Goal: Task Accomplishment & Management: Manage account settings

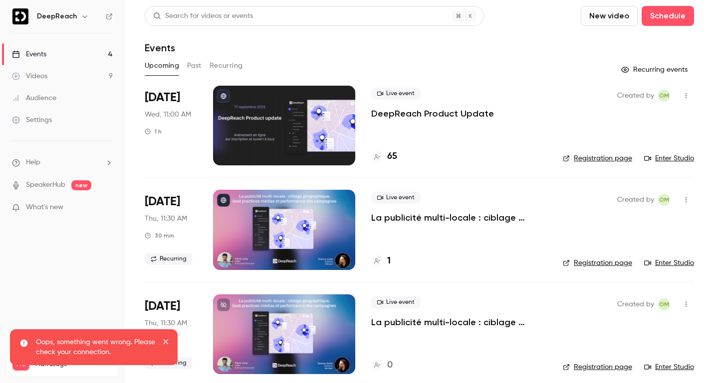
click at [410, 113] on p "DeepReach Product Update" at bounding box center [432, 114] width 123 height 12
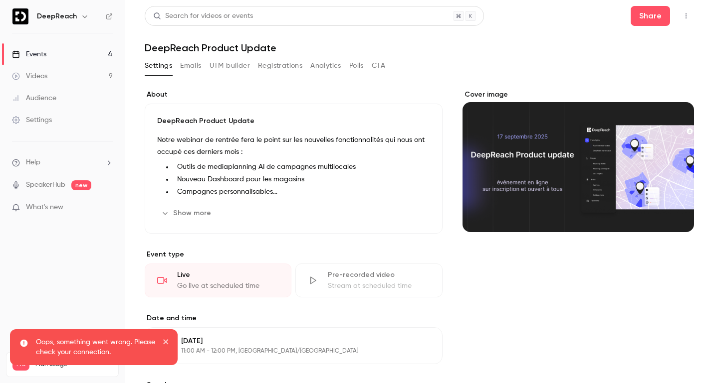
click at [272, 65] on button "Registrations" at bounding box center [280, 66] width 44 height 16
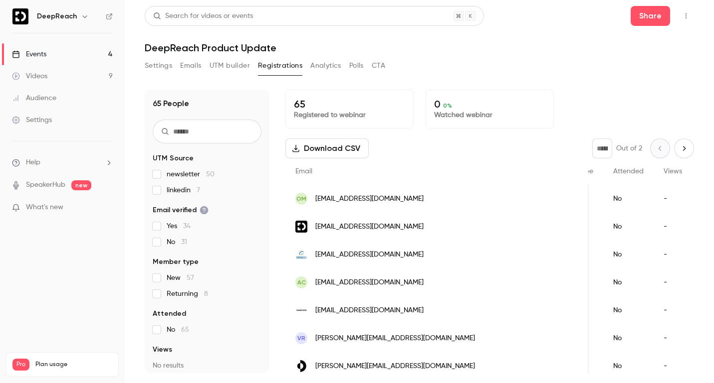
scroll to position [0, 225]
click at [701, 172] on span "Company name" at bounding box center [727, 171] width 52 height 7
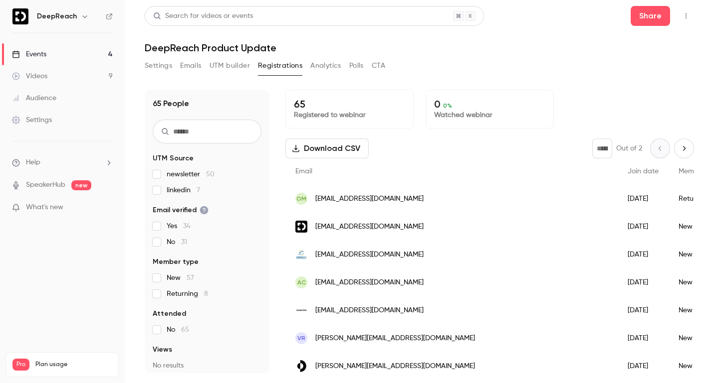
scroll to position [0, 0]
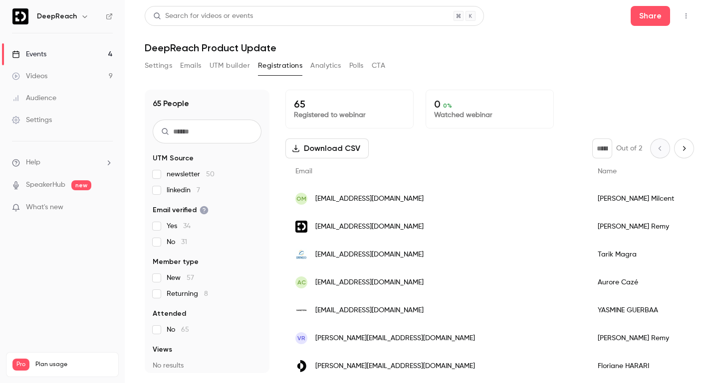
click at [195, 66] on button "Emails" at bounding box center [190, 66] width 21 height 16
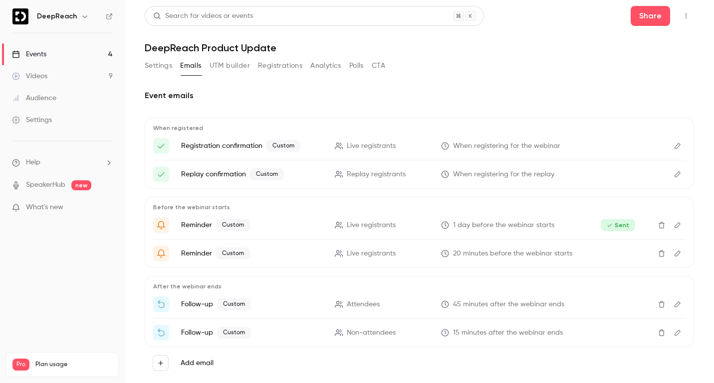
click at [680, 254] on icon "Edit" at bounding box center [677, 253] width 8 height 7
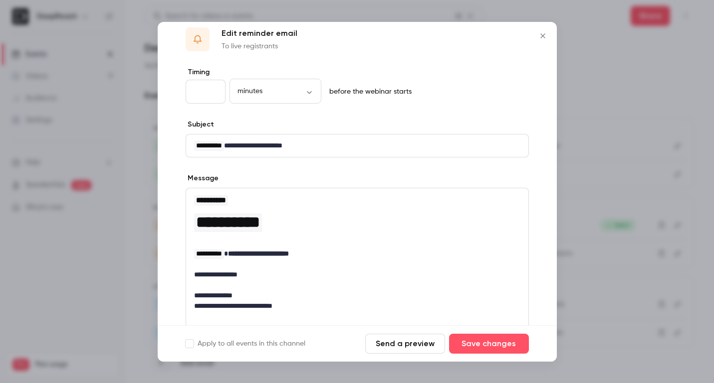
scroll to position [17, 0]
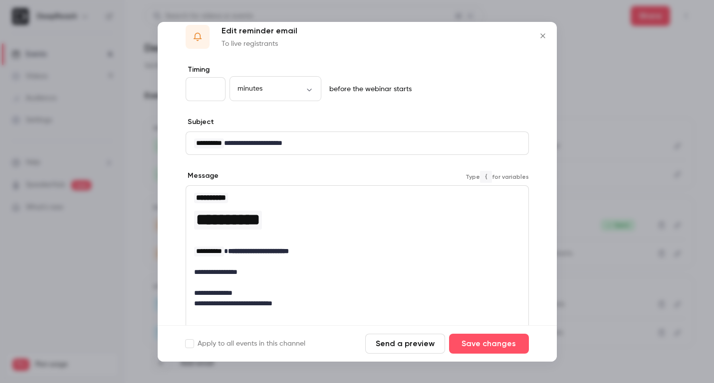
click at [306, 304] on p "**********" at bounding box center [357, 304] width 326 height 10
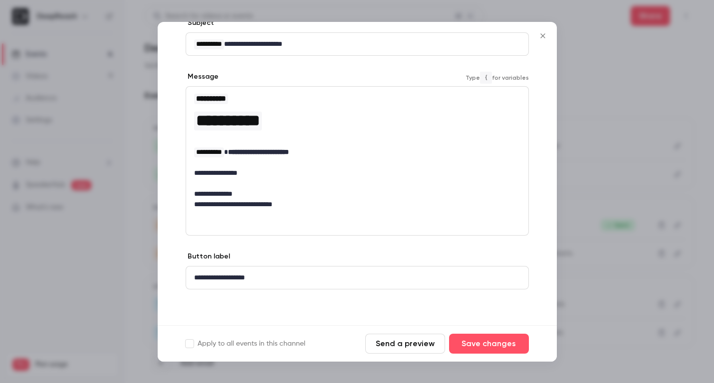
scroll to position [0, 0]
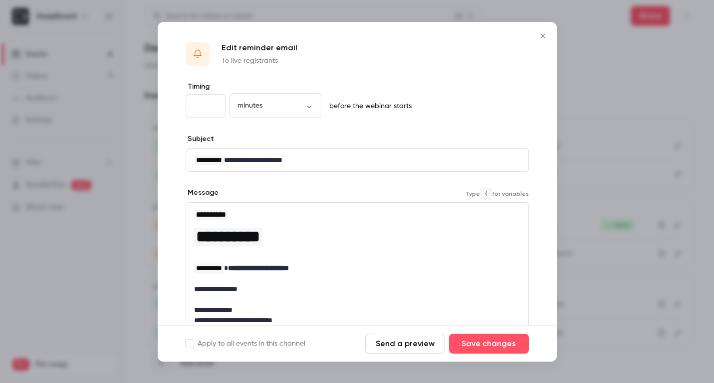
click at [544, 36] on icon "Close" at bounding box center [543, 36] width 12 height 8
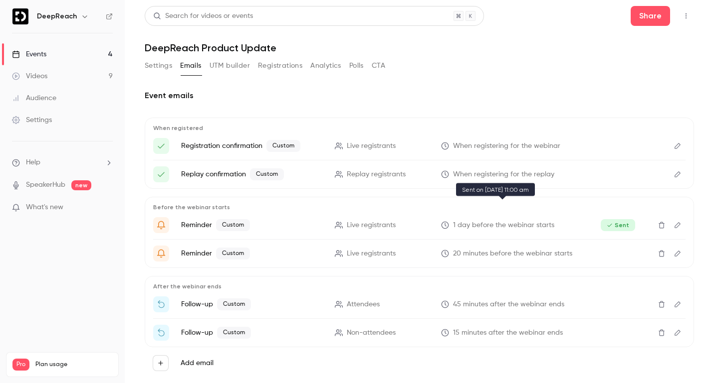
scroll to position [22, 0]
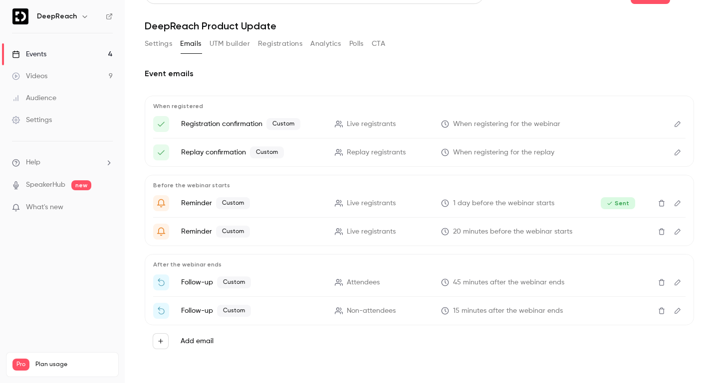
click at [681, 286] on button "Edit" at bounding box center [677, 283] width 16 height 16
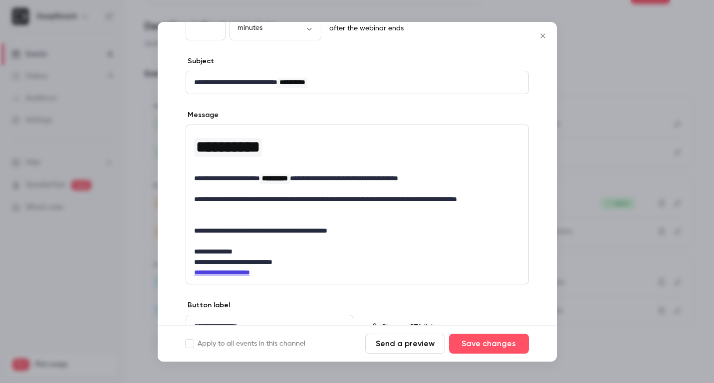
scroll to position [78, 0]
click at [543, 34] on icon "Close" at bounding box center [542, 35] width 4 height 4
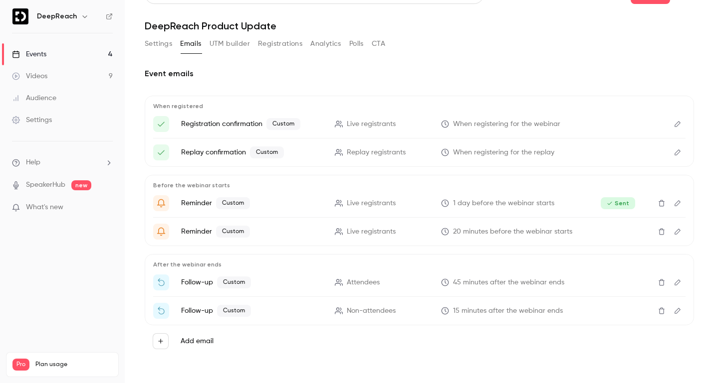
click at [678, 313] on icon "Edit" at bounding box center [677, 311] width 8 height 7
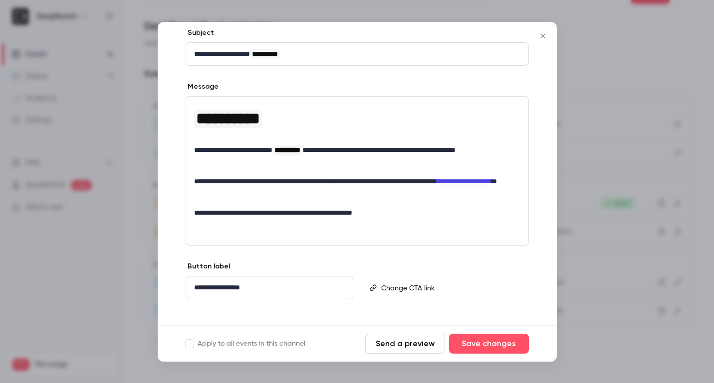
scroll to position [112, 0]
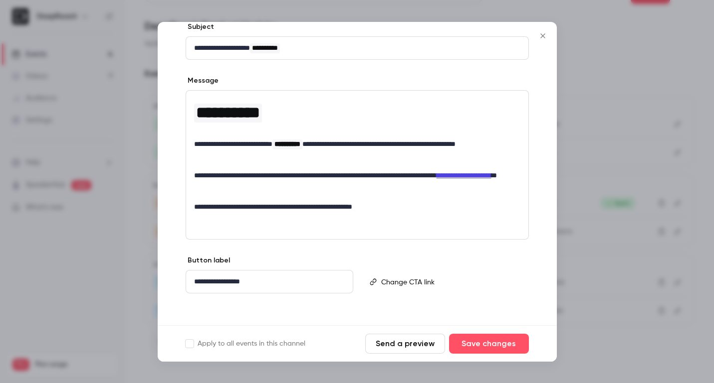
click at [541, 35] on icon "Close" at bounding box center [542, 35] width 4 height 4
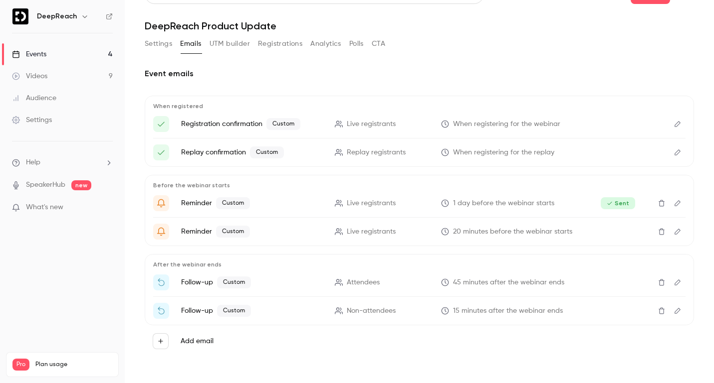
scroll to position [0, 0]
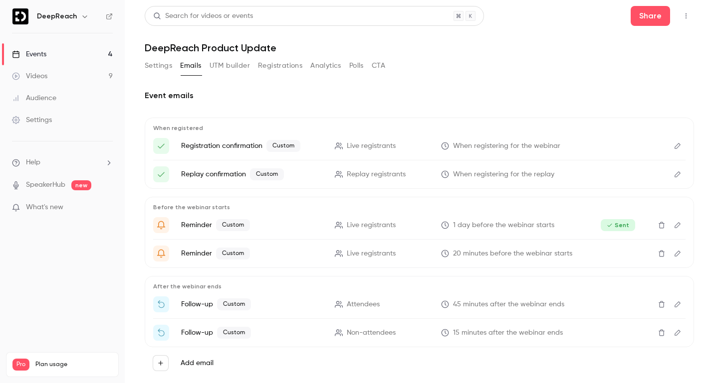
click at [289, 68] on button "Registrations" at bounding box center [280, 66] width 44 height 16
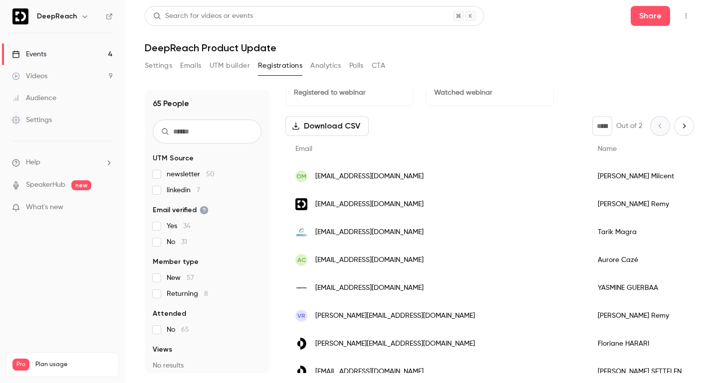
scroll to position [48, 0]
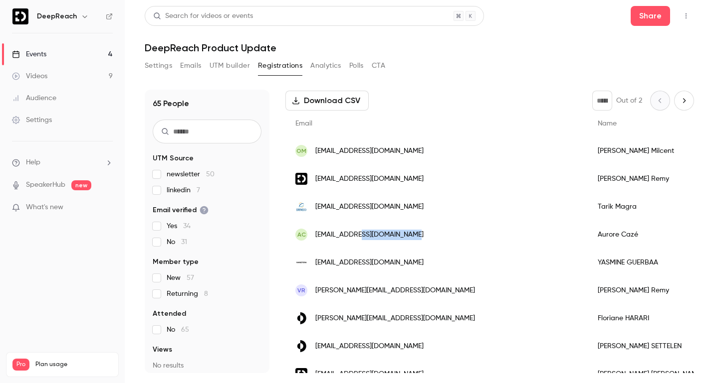
drag, startPoint x: 416, startPoint y: 238, endPoint x: 359, endPoint y: 237, distance: 57.4
click at [359, 237] on div "AC aurore.caze@globalservs.com" at bounding box center [436, 235] width 302 height 28
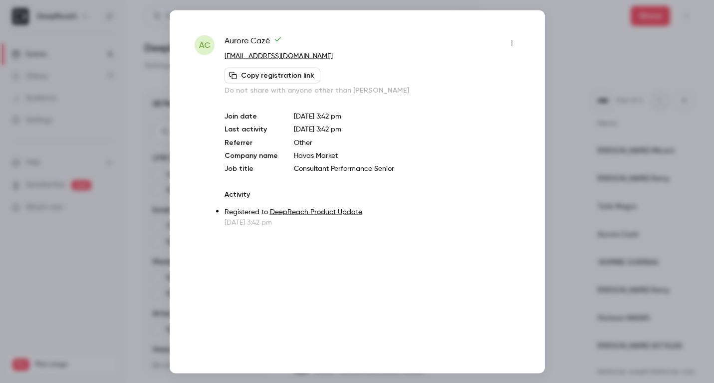
copy span "globalservs.com"
click at [574, 63] on div at bounding box center [357, 191] width 714 height 383
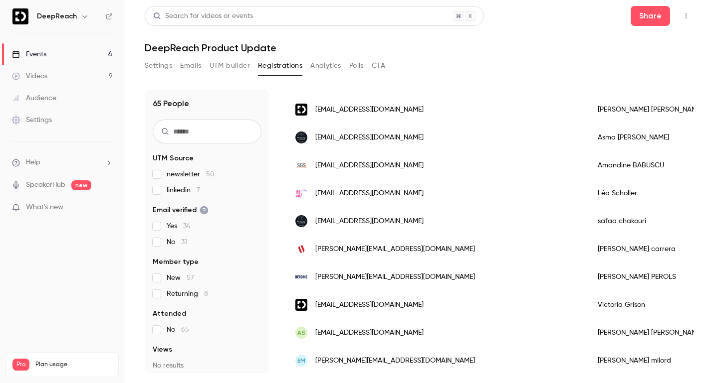
scroll to position [315, 0]
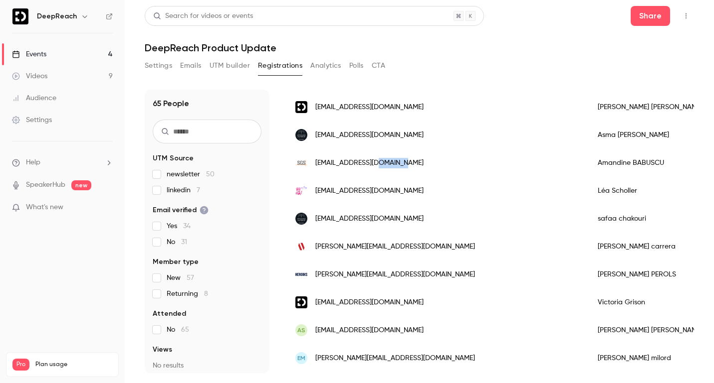
drag, startPoint x: 416, startPoint y: 161, endPoint x: 383, endPoint y: 164, distance: 33.0
click at [383, 164] on div "[EMAIL_ADDRESS][DOMAIN_NAME]" at bounding box center [436, 163] width 302 height 28
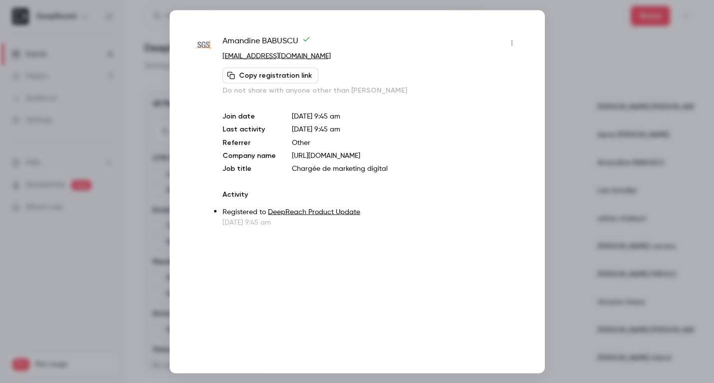
copy span "sgs.com"
click at [585, 21] on div at bounding box center [357, 191] width 714 height 383
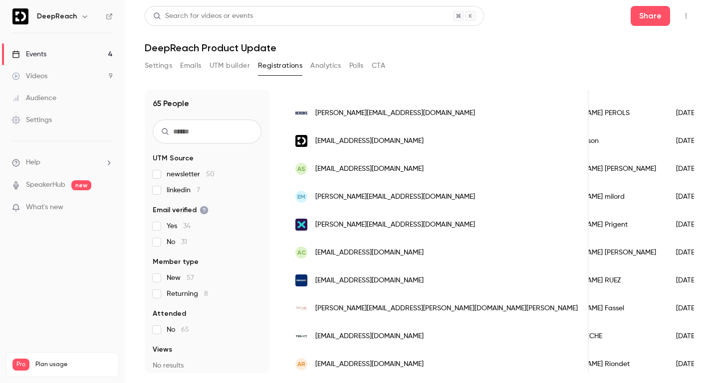
scroll to position [0, 0]
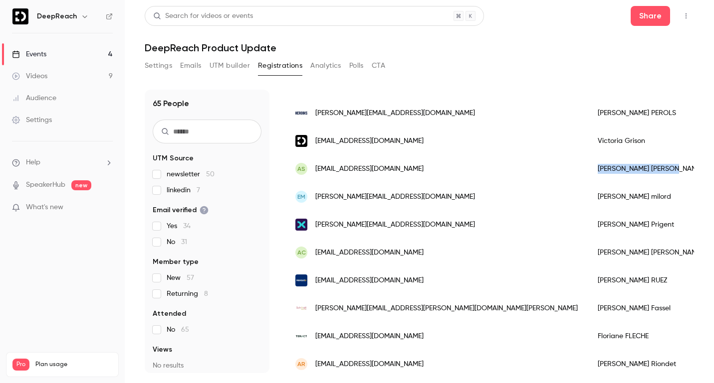
drag, startPoint x: 554, startPoint y: 166, endPoint x: 488, endPoint y: 170, distance: 65.9
click at [587, 170] on div "Alexandre Schmitt" at bounding box center [649, 169] width 125 height 28
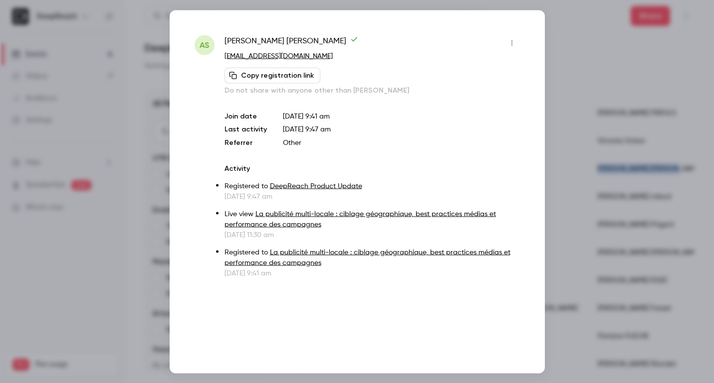
copy div "Alexandre Schmitt"
click at [588, 53] on div at bounding box center [357, 191] width 714 height 383
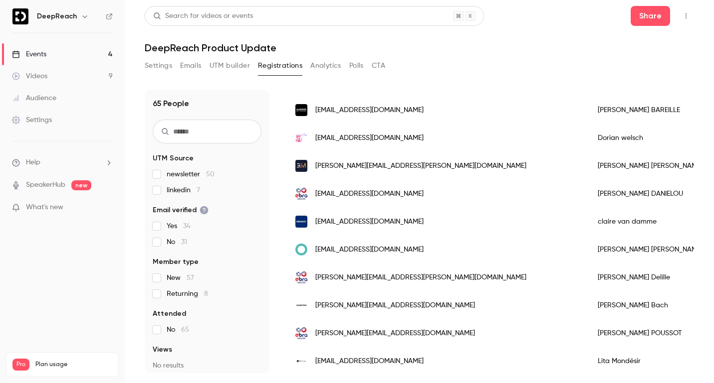
scroll to position [1208, 0]
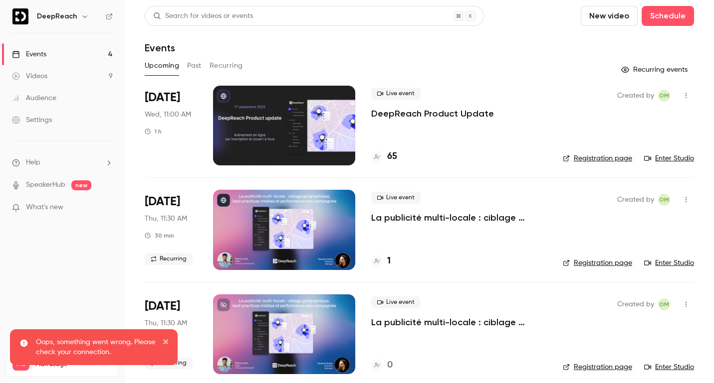
click at [396, 115] on p "DeepReach Product Update" at bounding box center [432, 114] width 123 height 12
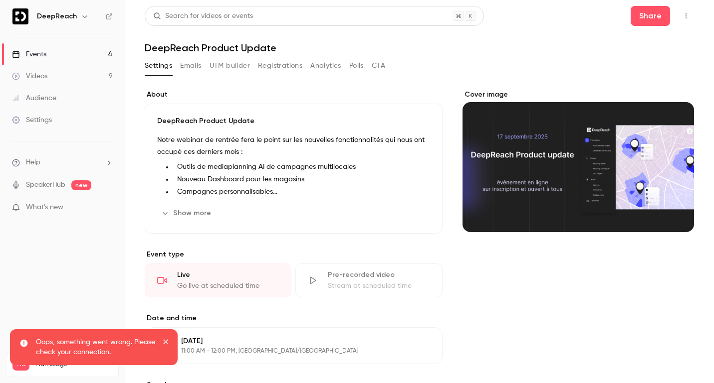
click at [275, 69] on button "Registrations" at bounding box center [280, 66] width 44 height 16
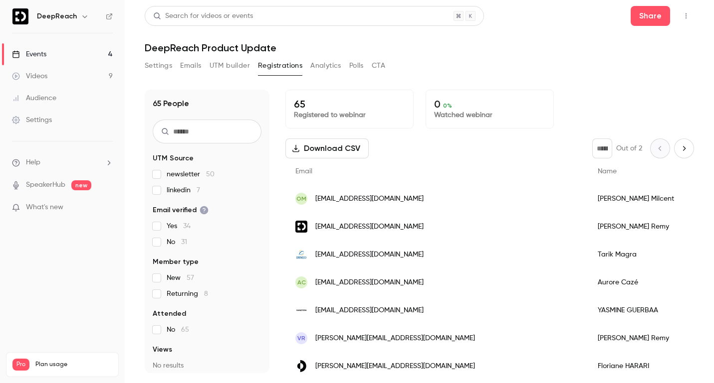
click at [688, 13] on icon "button" at bounding box center [686, 15] width 8 height 7
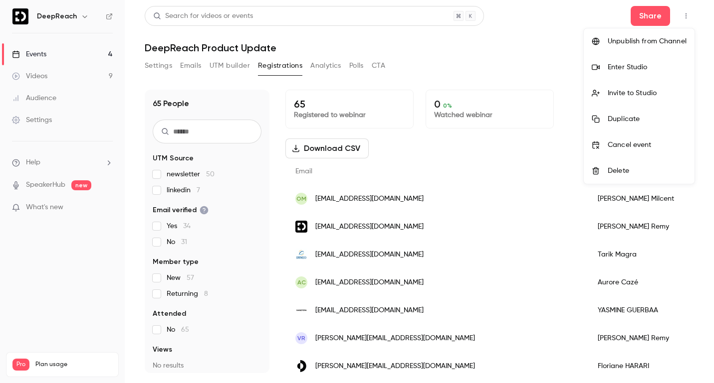
click at [639, 66] on div "Enter Studio" at bounding box center [646, 67] width 79 height 10
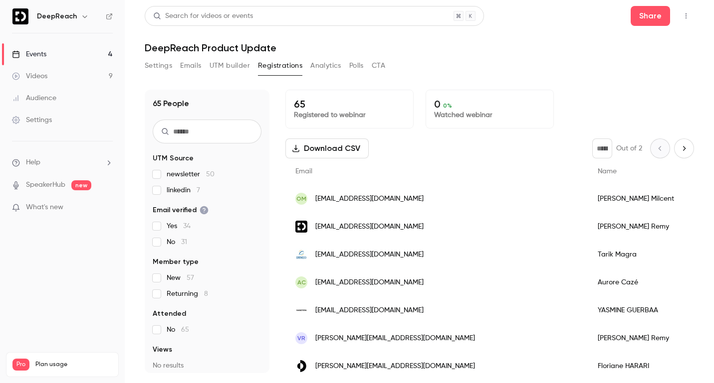
click at [688, 15] on icon "button" at bounding box center [686, 15] width 8 height 7
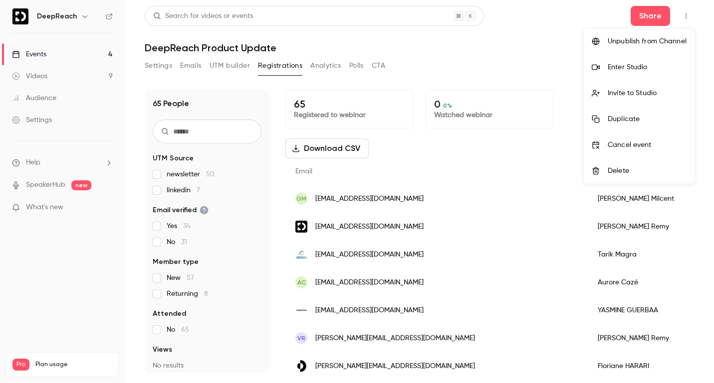
click at [661, 70] on div "Enter Studio" at bounding box center [646, 67] width 79 height 10
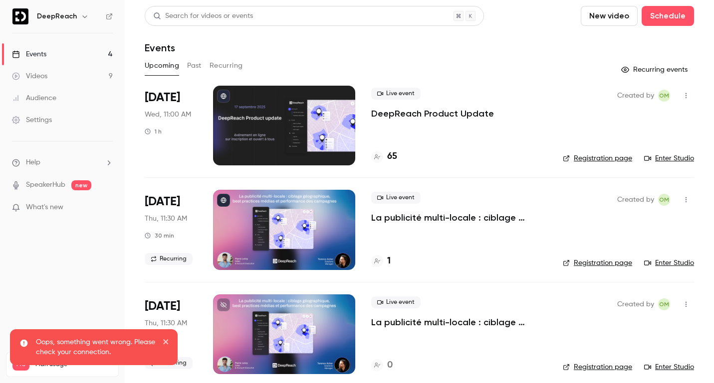
click at [689, 94] on icon "button" at bounding box center [686, 95] width 8 height 7
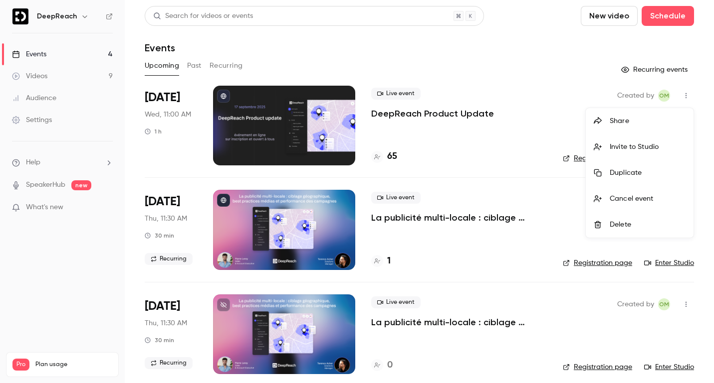
click at [432, 114] on div at bounding box center [357, 191] width 714 height 383
click at [432, 114] on p "DeepReach Product Update" at bounding box center [432, 114] width 123 height 12
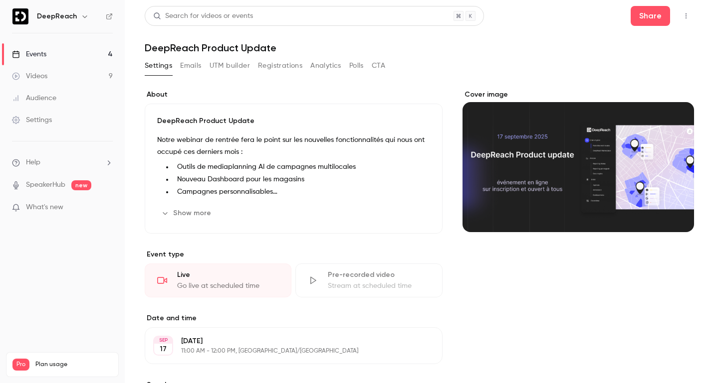
click at [686, 16] on icon "button" at bounding box center [685, 15] width 1 height 5
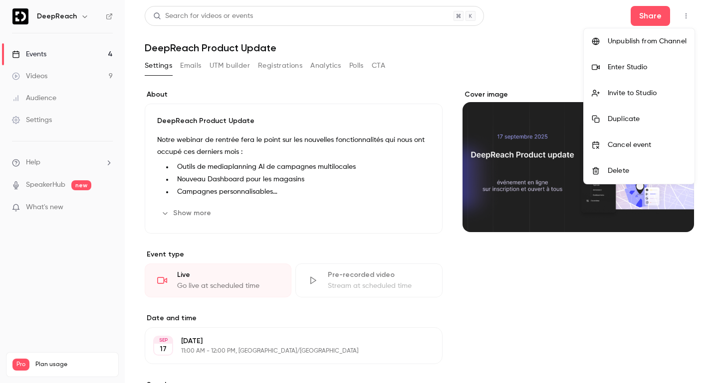
click at [658, 71] on div "Enter Studio" at bounding box center [646, 67] width 79 height 10
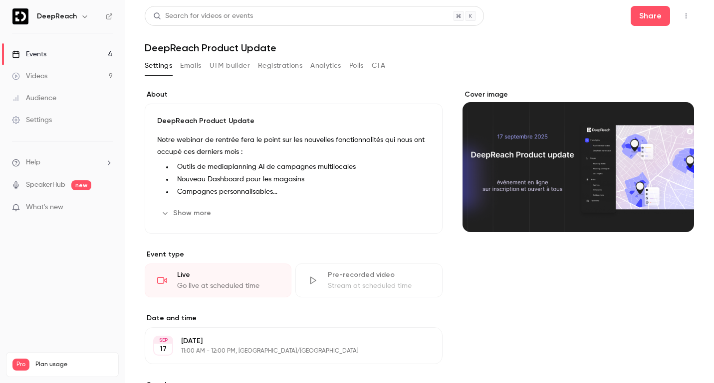
click at [271, 70] on button "Registrations" at bounding box center [280, 66] width 44 height 16
